Goal: Task Accomplishment & Management: Use online tool/utility

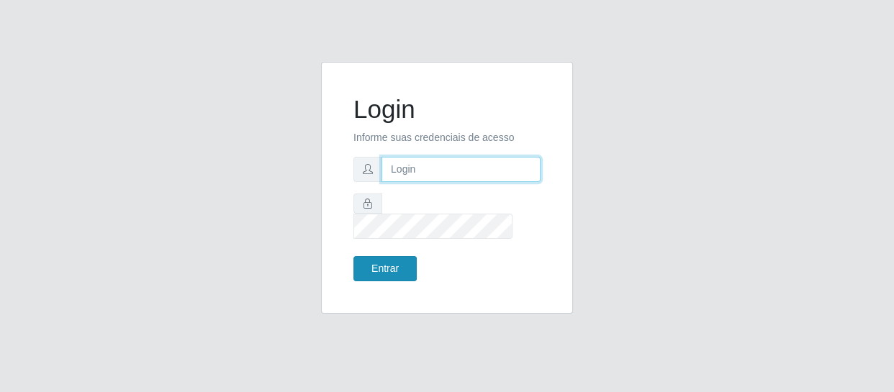
type input "[EMAIL_ADDRESS][DOMAIN_NAME]"
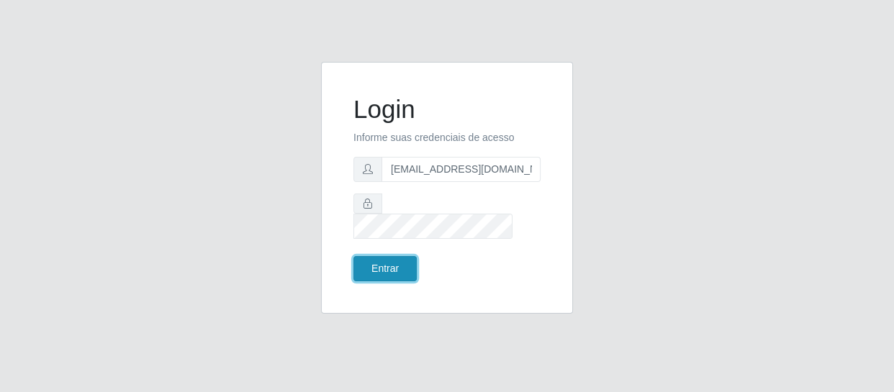
click at [376, 256] on button "Entrar" at bounding box center [385, 268] width 63 height 25
click at [390, 259] on button "Entrar" at bounding box center [385, 268] width 63 height 25
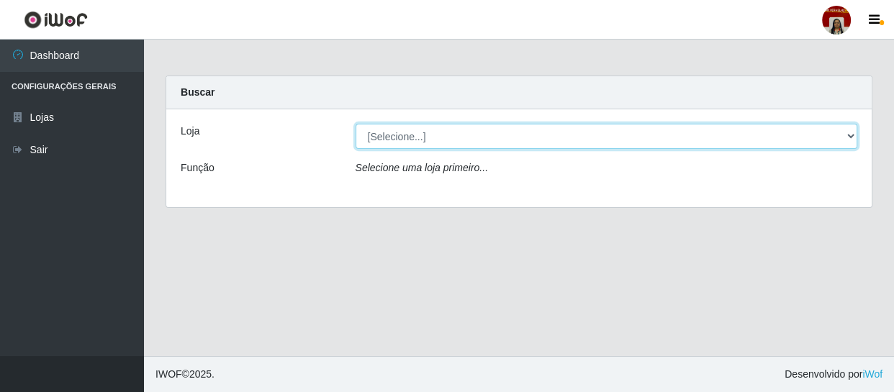
drag, startPoint x: 418, startPoint y: 139, endPoint x: 418, endPoint y: 147, distance: 7.9
click at [418, 139] on select "[Selecione...] Mar Vermelho - Loja 04" at bounding box center [607, 136] width 503 height 25
select select "251"
click at [356, 124] on select "[Selecione...] Mar Vermelho - Loja 04" at bounding box center [607, 136] width 503 height 25
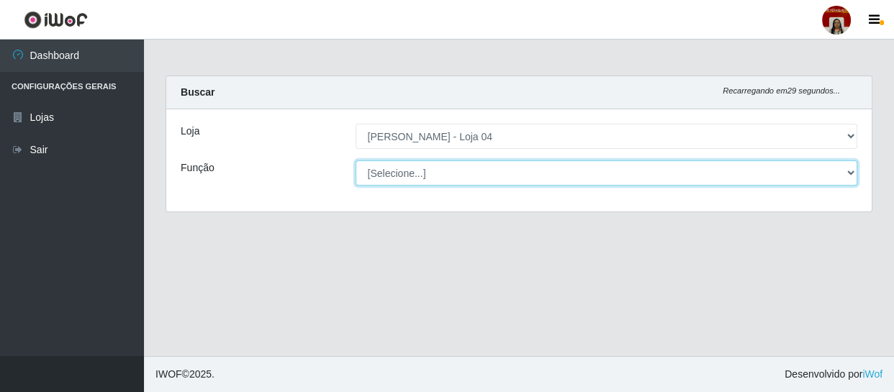
click at [423, 172] on select "[Selecione...] ASG ASG + ASG ++ Auxiliar de Depósito Auxiliar de Depósito + Aux…" at bounding box center [607, 173] width 503 height 25
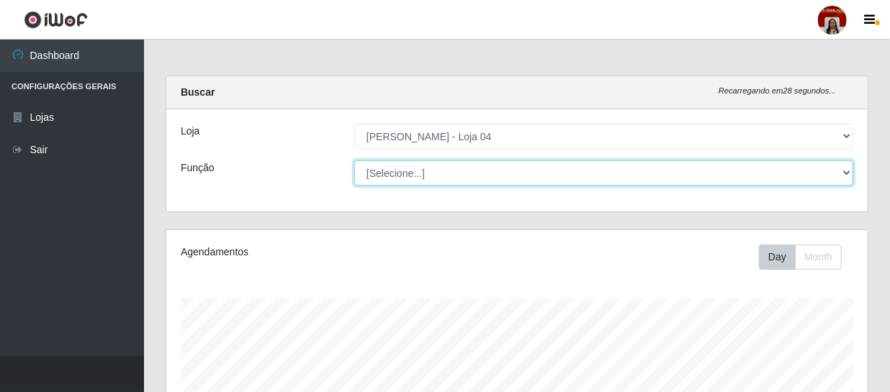
scroll to position [299, 701]
select select "112"
click at [354, 161] on select "[Selecione...] ASG ASG + ASG ++ Auxiliar de Depósito Auxiliar de Depósito + Aux…" at bounding box center [603, 173] width 499 height 25
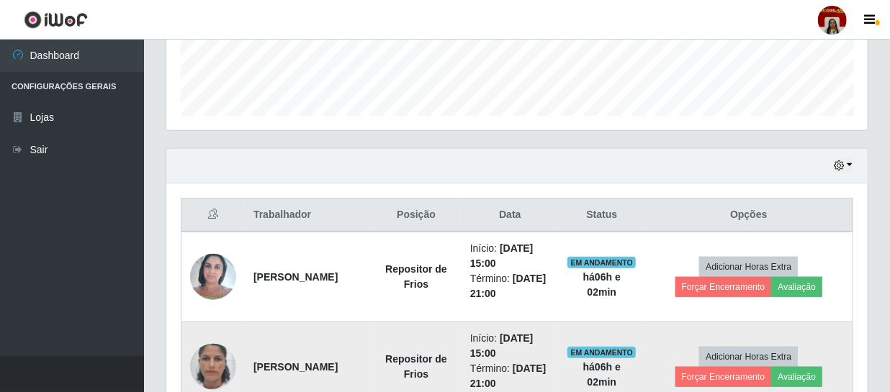
scroll to position [523, 0]
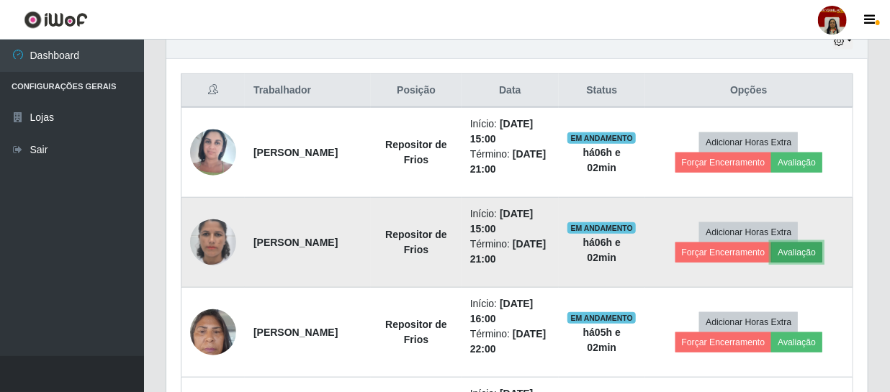
click at [804, 250] on button "Avaliação" at bounding box center [796, 253] width 51 height 20
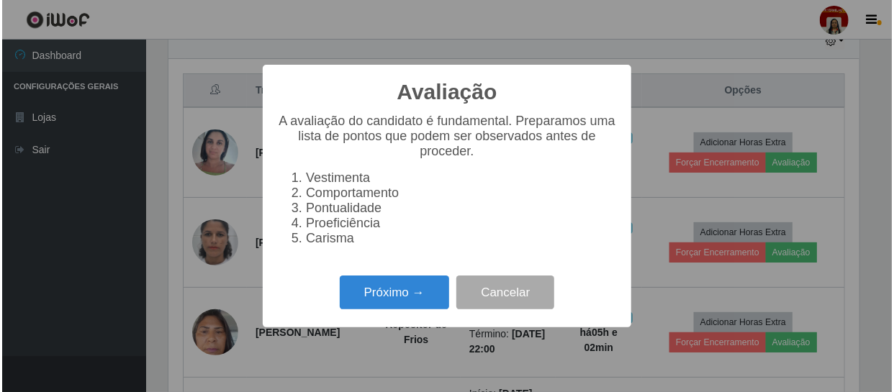
scroll to position [299, 695]
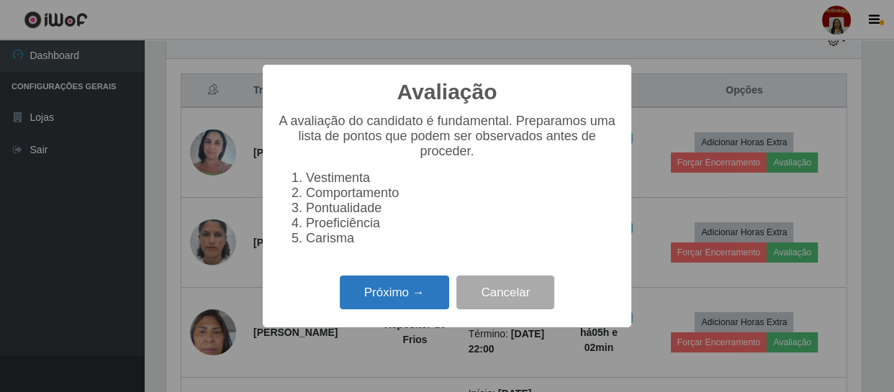
click at [432, 305] on button "Próximo →" at bounding box center [394, 293] width 109 height 34
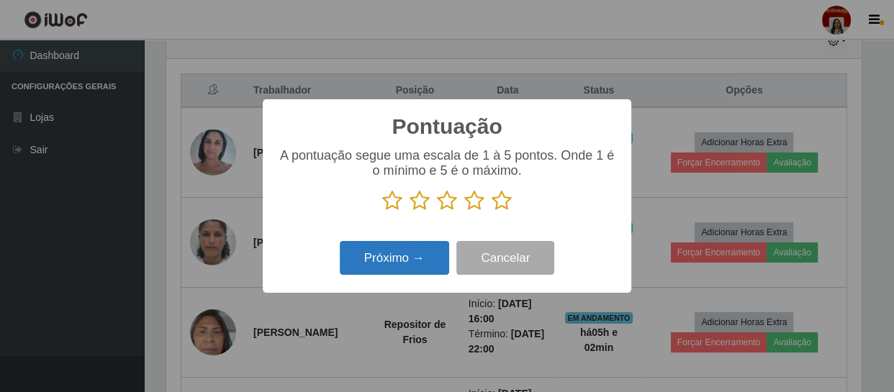
scroll to position [719775, 719378]
click at [508, 212] on icon at bounding box center [502, 201] width 20 height 22
click at [492, 212] on input "radio" at bounding box center [492, 212] width 0 height 0
click at [413, 261] on button "Próximo →" at bounding box center [394, 258] width 109 height 34
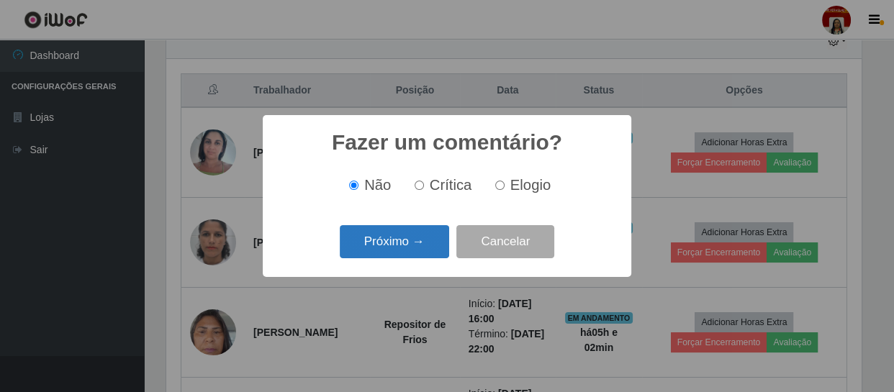
click at [412, 251] on button "Próximo →" at bounding box center [394, 242] width 109 height 34
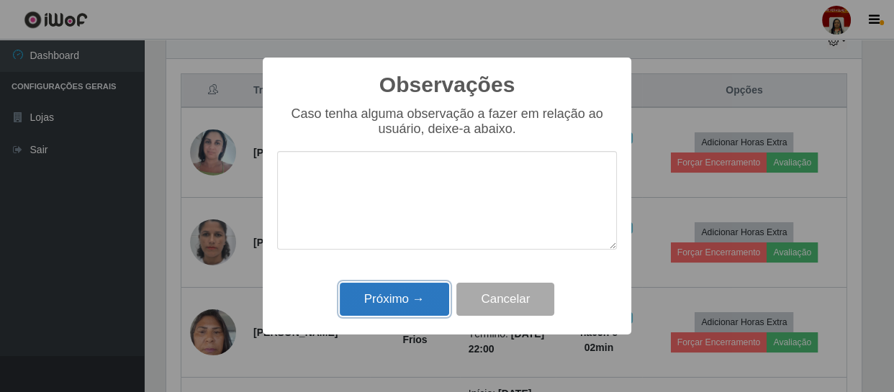
click at [430, 299] on button "Próximo →" at bounding box center [394, 300] width 109 height 34
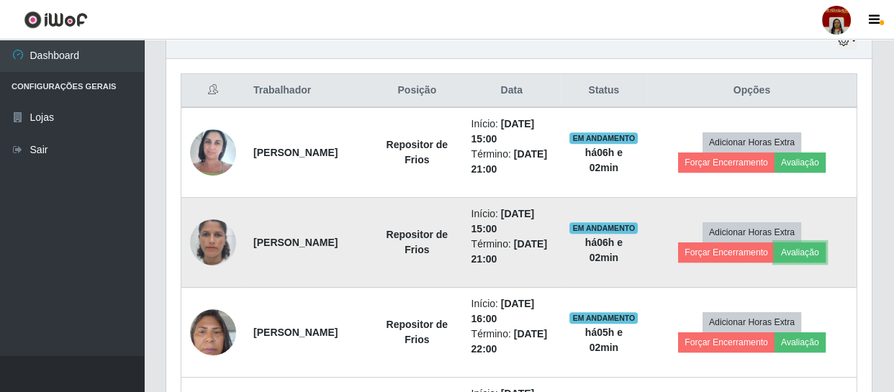
scroll to position [299, 701]
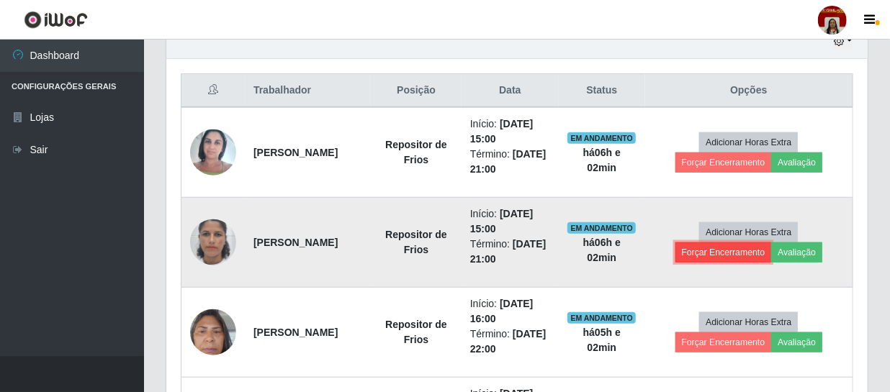
click at [705, 252] on button "Forçar Encerramento" at bounding box center [723, 253] width 96 height 20
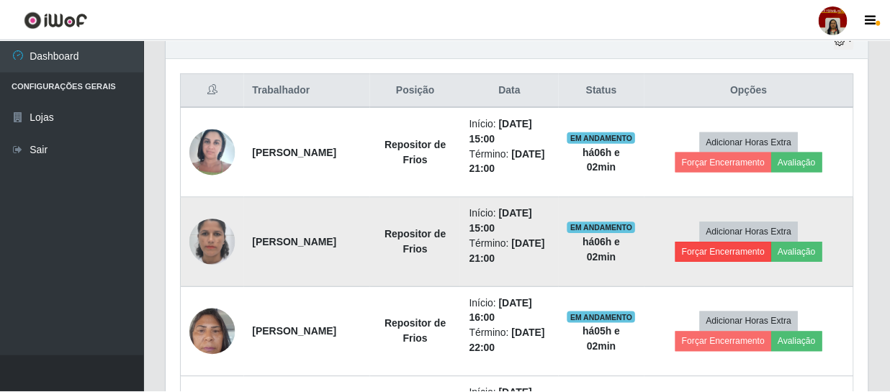
scroll to position [299, 695]
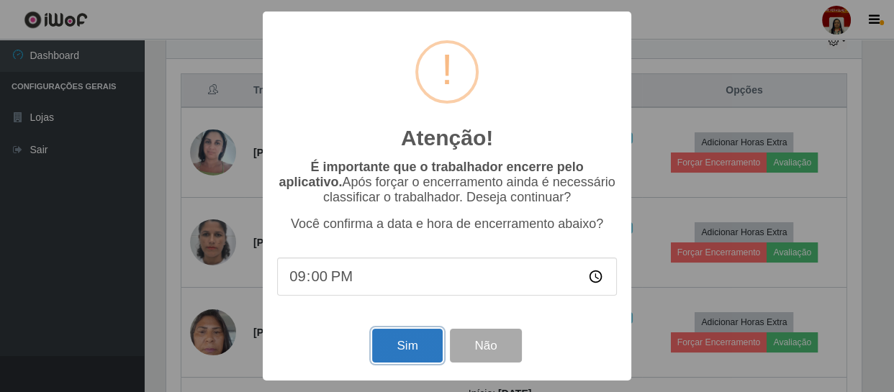
click at [413, 341] on button "Sim" at bounding box center [407, 346] width 70 height 34
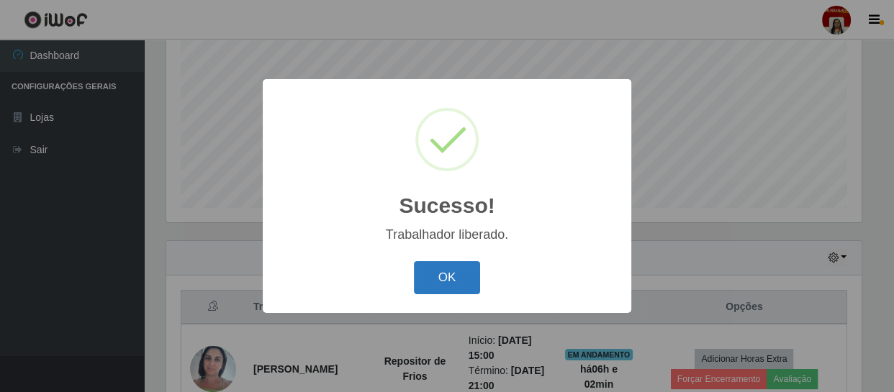
click at [459, 279] on button "OK" at bounding box center [447, 278] width 67 height 34
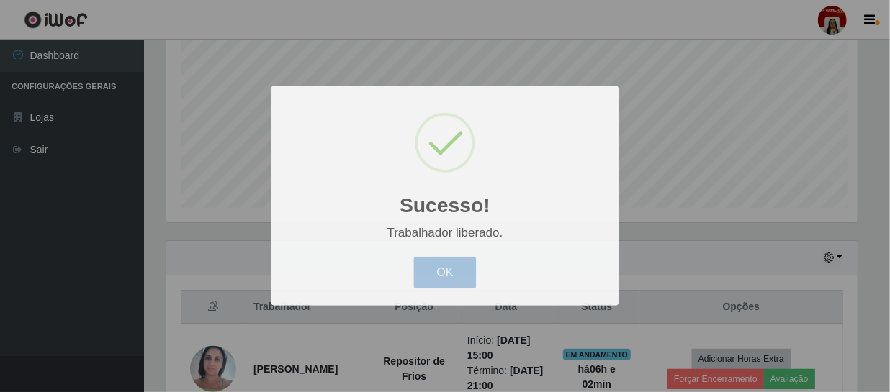
scroll to position [299, 701]
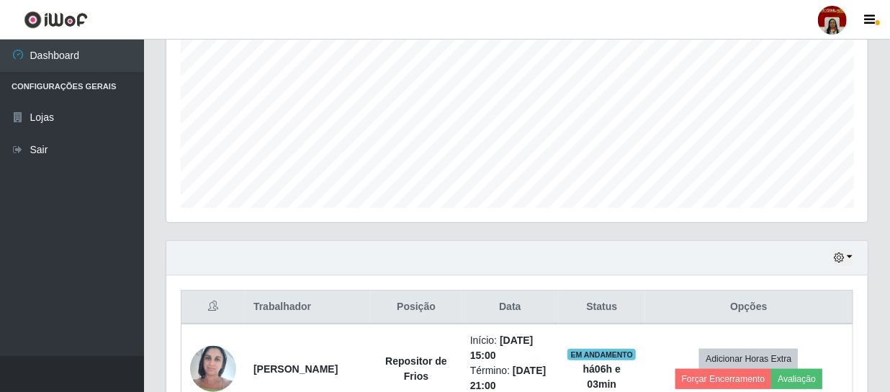
click at [831, 22] on div at bounding box center [832, 20] width 29 height 29
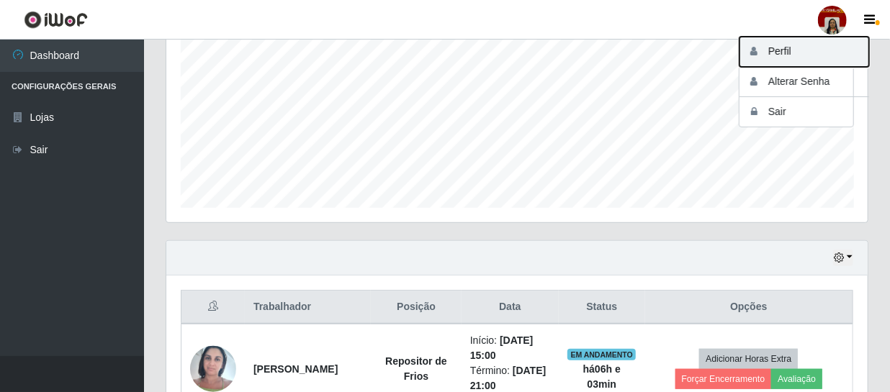
click at [803, 56] on button "Perfil" at bounding box center [805, 52] width 130 height 30
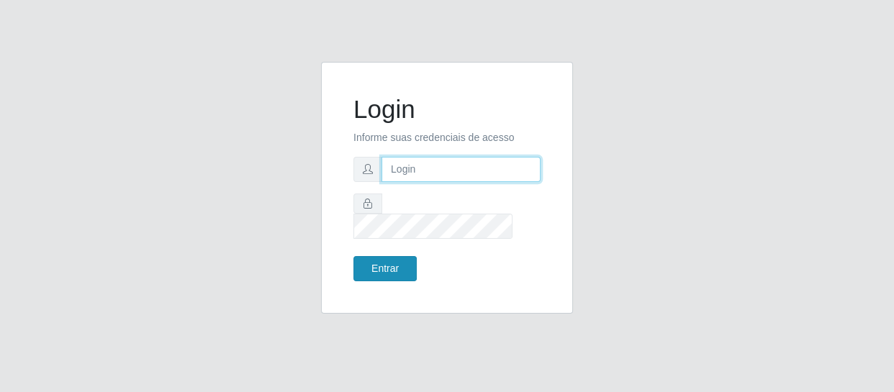
type input "[EMAIL_ADDRESS][DOMAIN_NAME]"
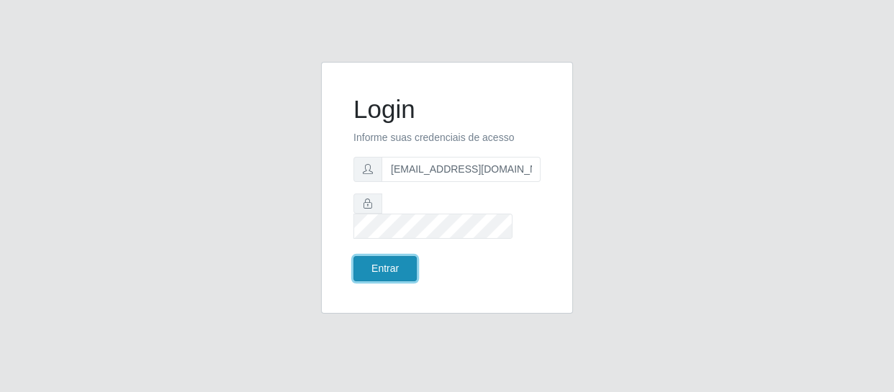
click at [395, 259] on button "Entrar" at bounding box center [385, 268] width 63 height 25
